Goal: Task Accomplishment & Management: Manage account settings

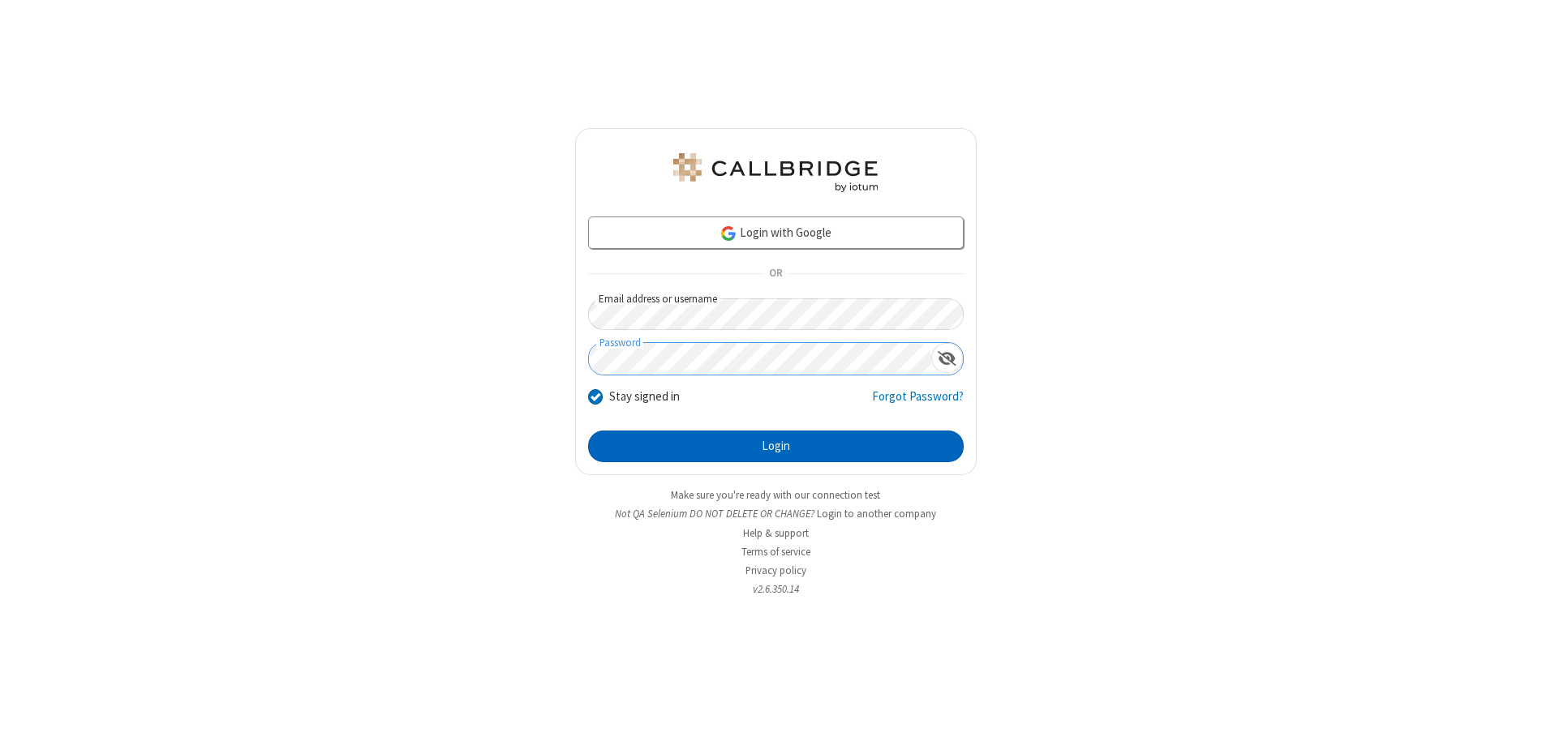
click at [776, 446] on button "Login" at bounding box center [776, 447] width 376 height 32
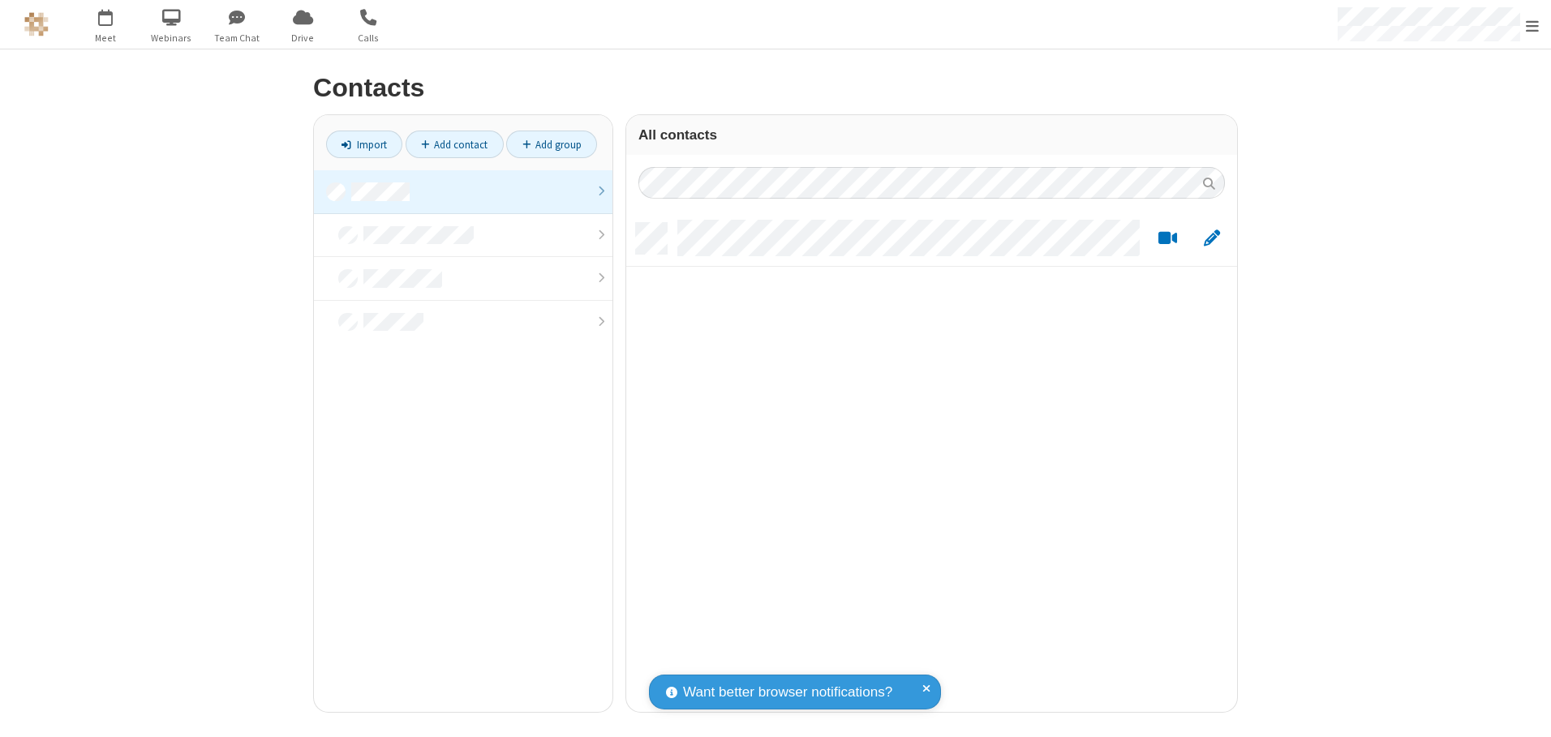
scroll to position [489, 599]
click at [463, 191] on link at bounding box center [463, 192] width 299 height 44
click at [454, 144] on link "Add contact" at bounding box center [455, 145] width 98 height 28
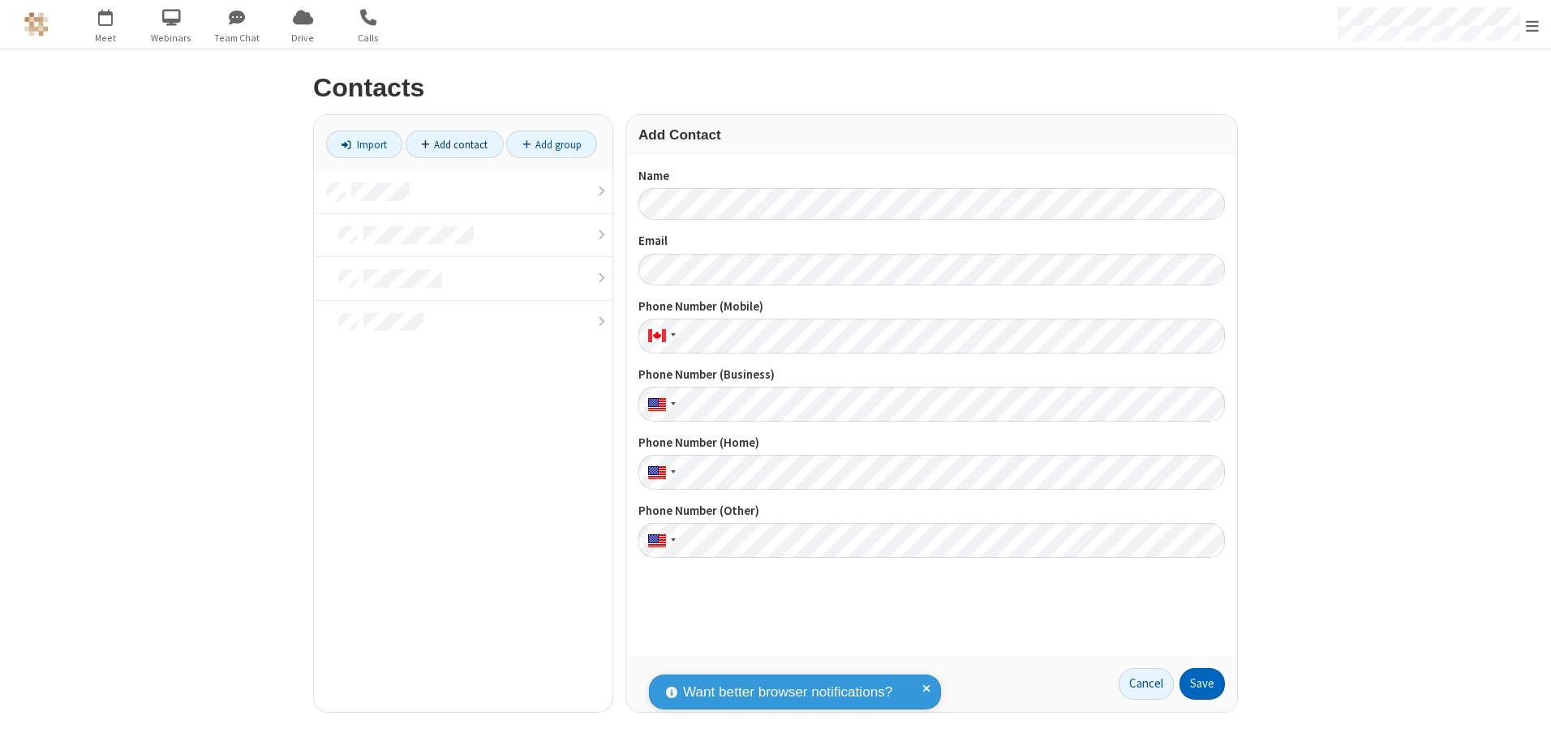
click at [1202, 684] on button "Save" at bounding box center [1202, 685] width 45 height 32
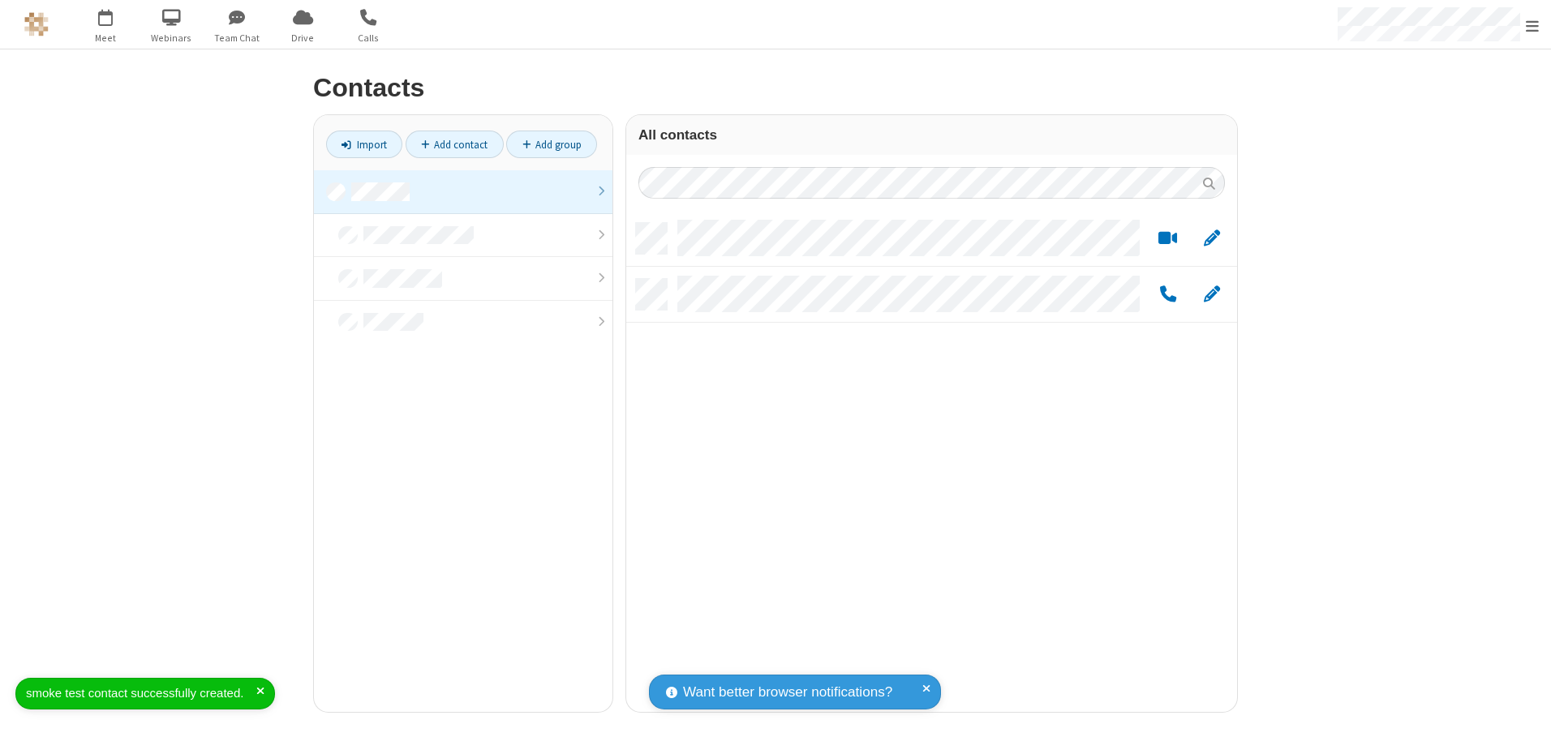
scroll to position [489, 599]
